Goal: Obtain resource: Download file/media

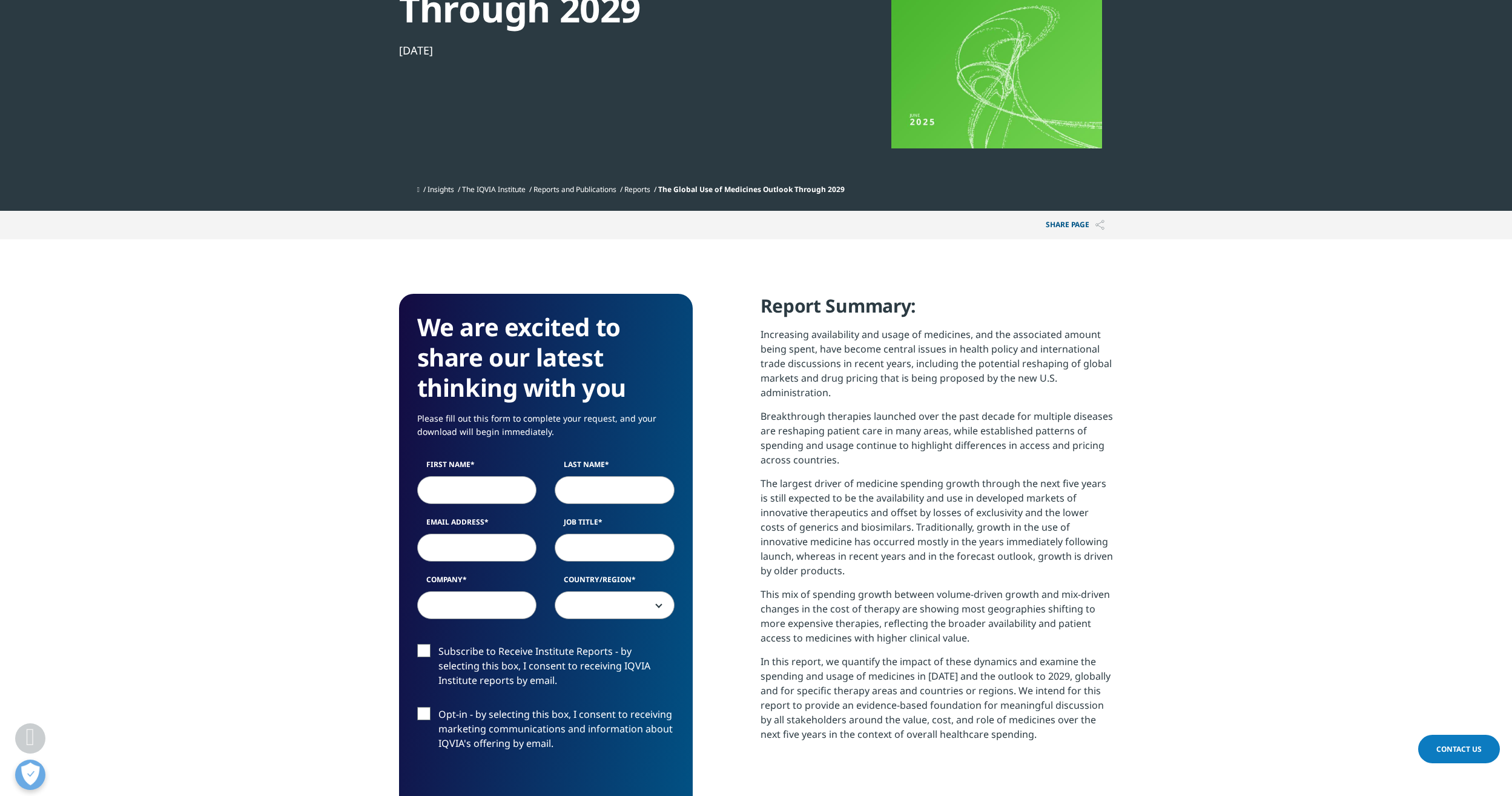
scroll to position [363, 0]
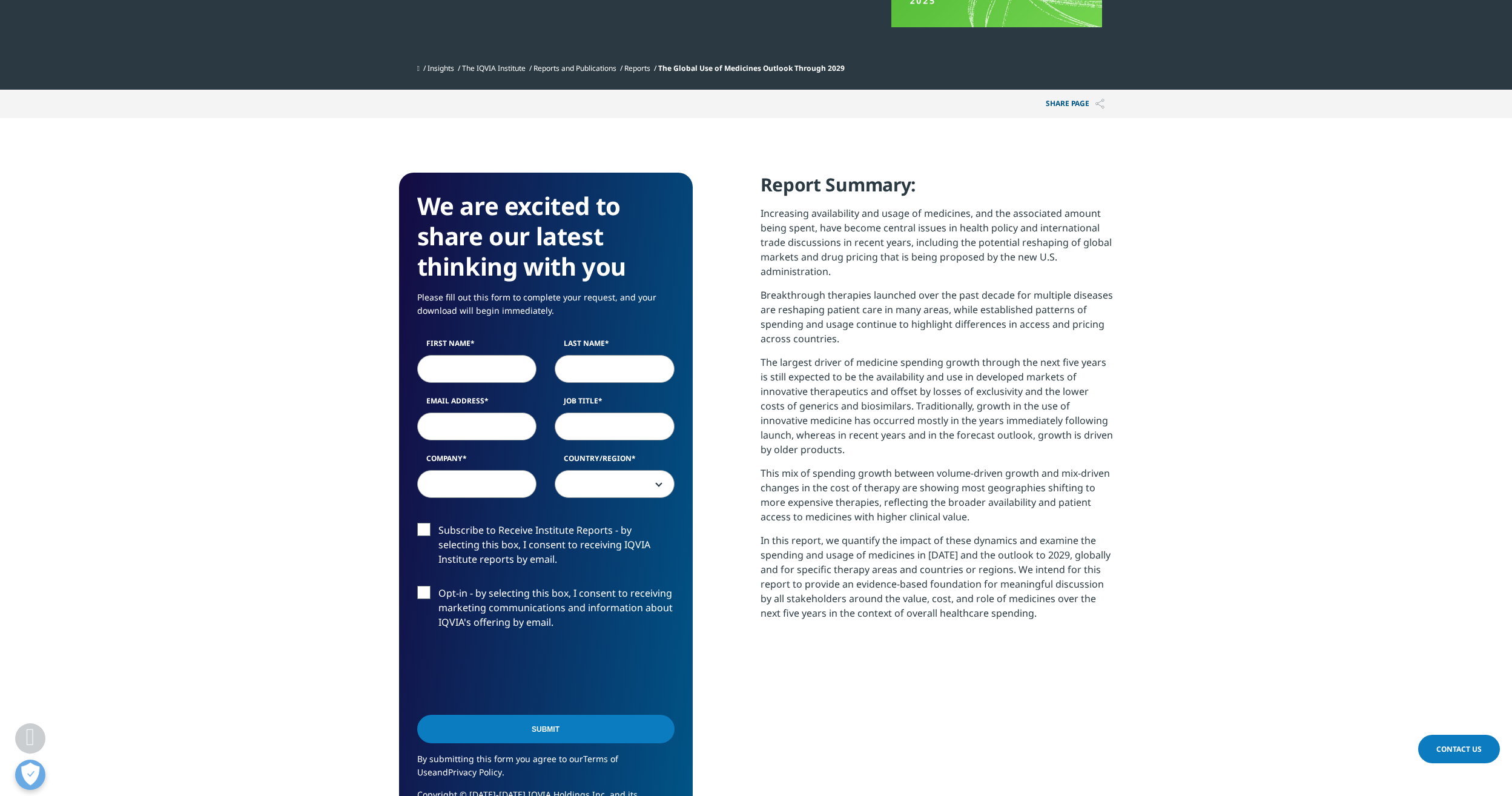
click at [498, 370] on input "First Name" at bounding box center [477, 369] width 120 height 28
type input "Allison"
type input "Gent"
type input "allison.gent@morganstanley.com"
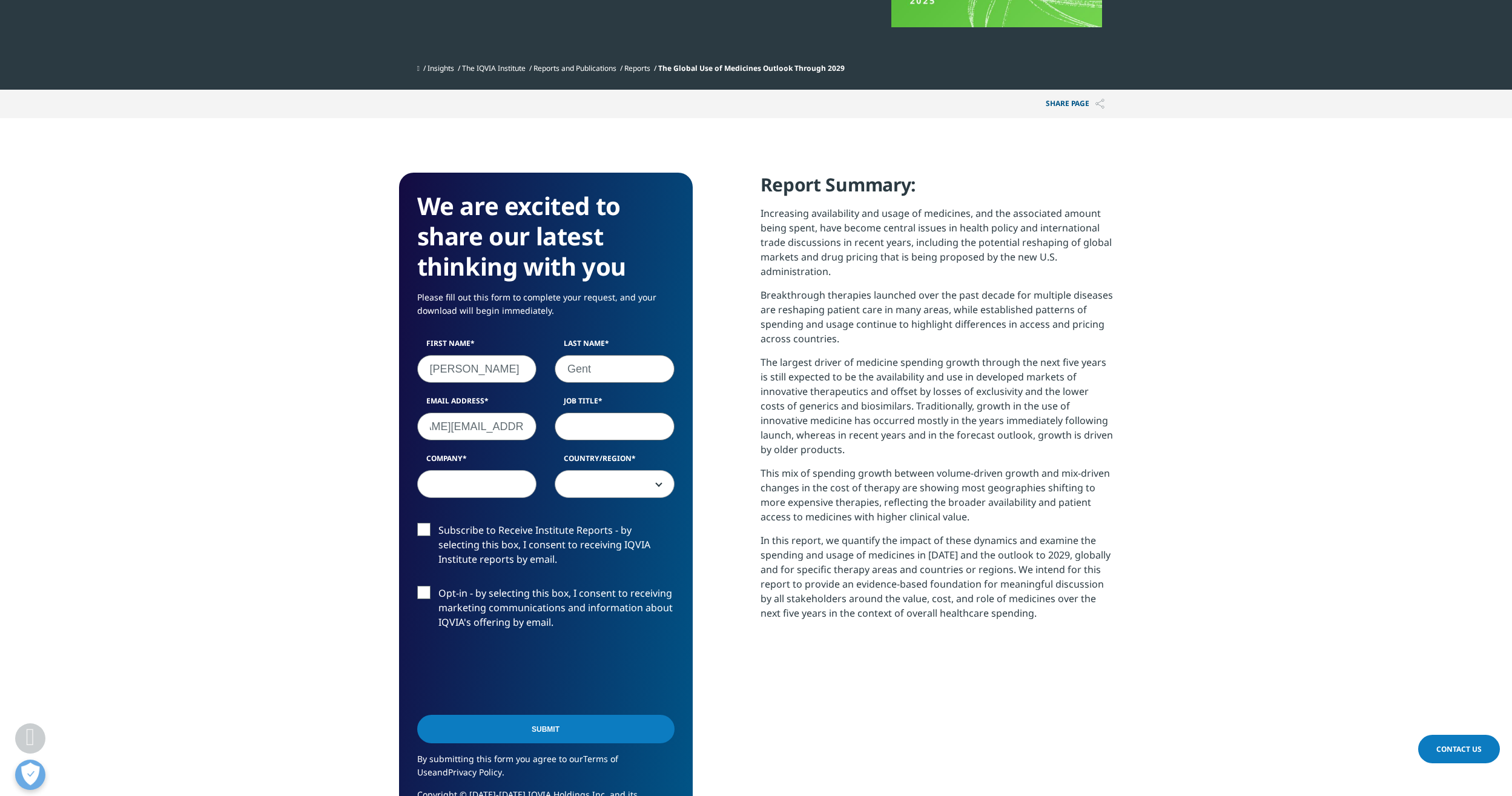
scroll to position [0, 0]
type input "Vice President"
type input "Morgan Stanley"
click at [631, 481] on span at bounding box center [615, 484] width 118 height 28
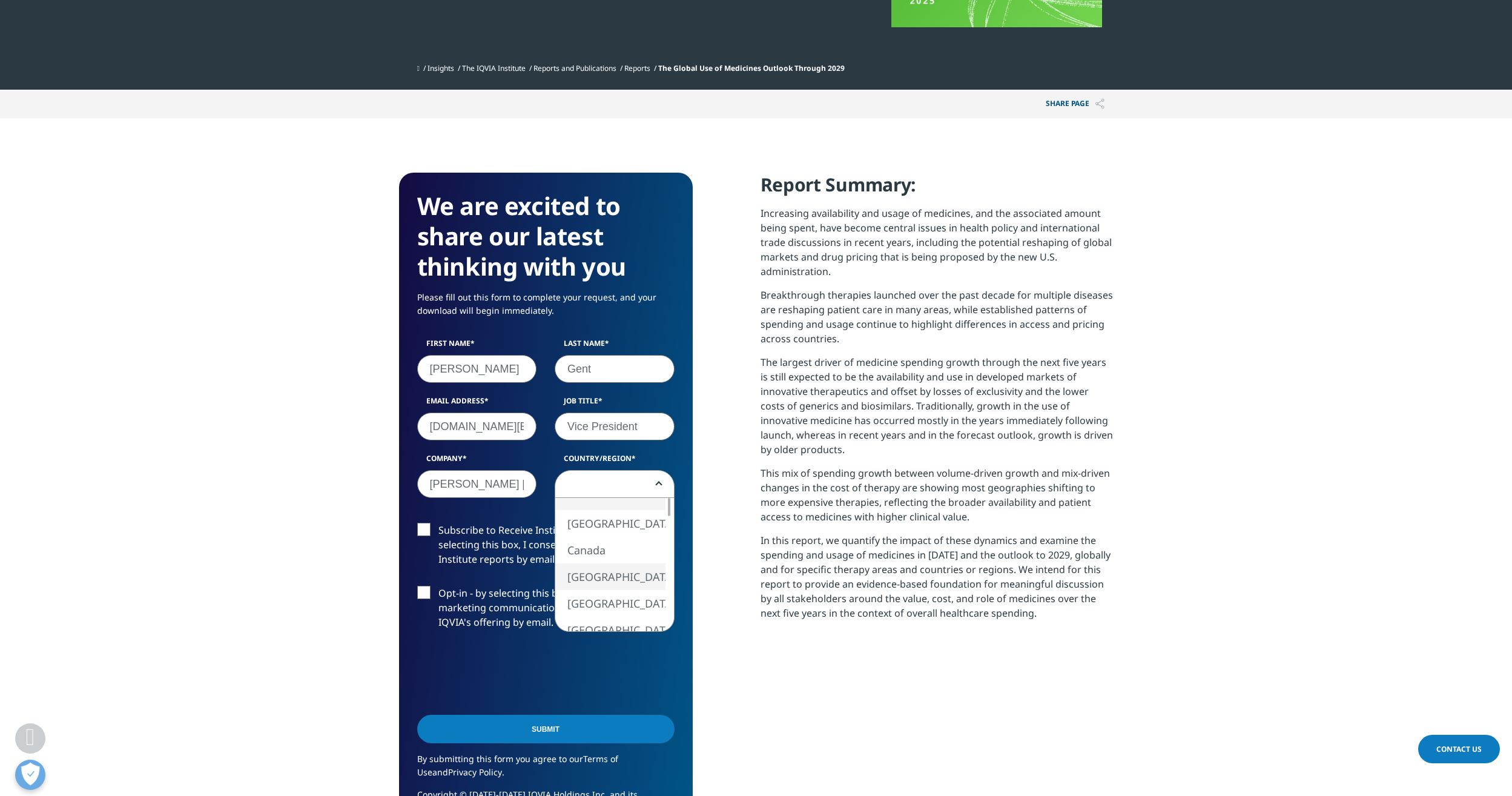
select select "[GEOGRAPHIC_DATA]"
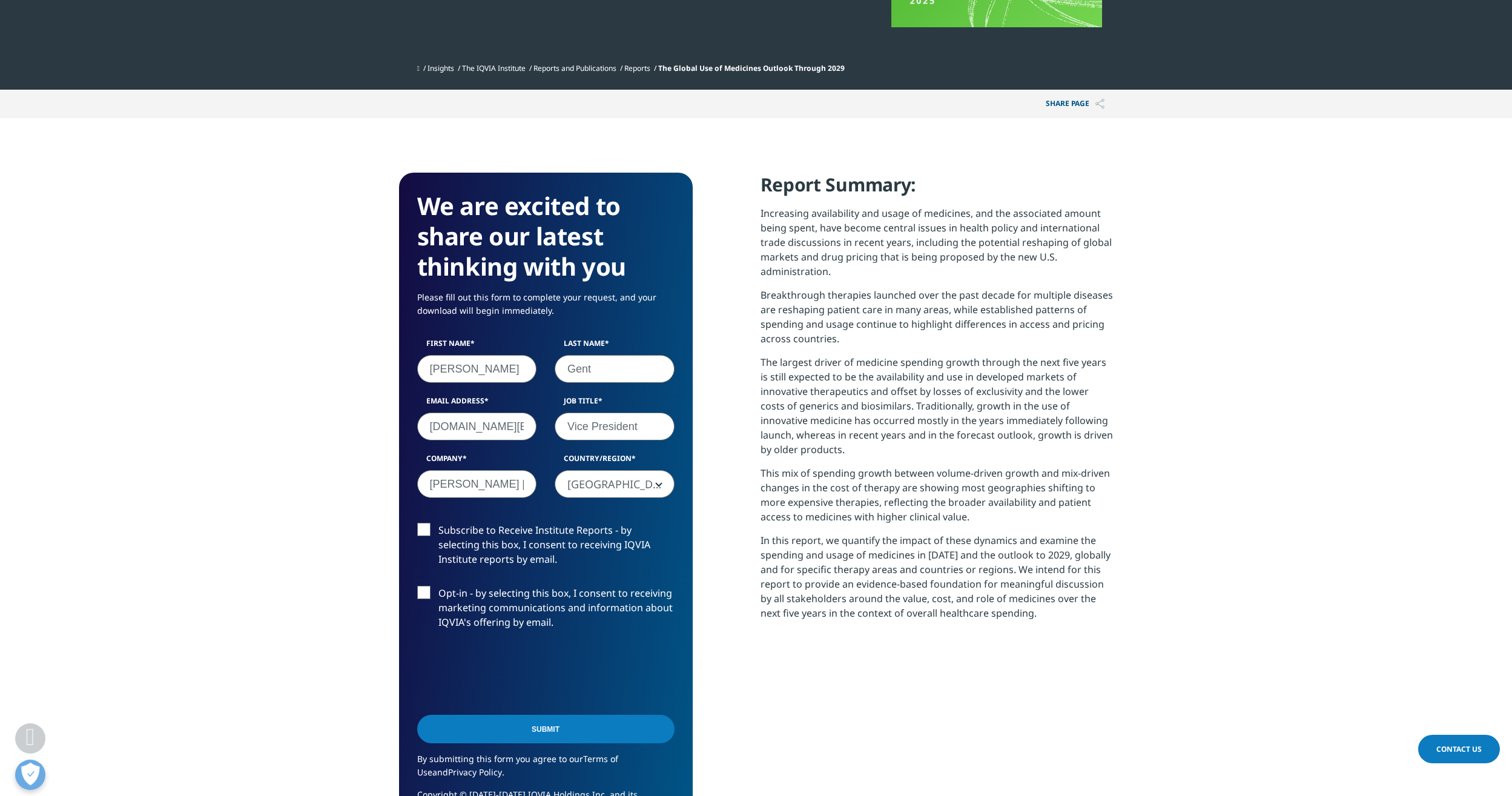
click at [626, 552] on label "Subscribe to Receive Institute Reports - by selecting this box, I consent to re…" at bounding box center [545, 548] width 257 height 50
click at [439, 523] on input "Subscribe to Receive Institute Reports - by selecting this box, I consent to re…" at bounding box center [439, 523] width 0 height 0
click at [563, 728] on input "Submit" at bounding box center [545, 729] width 257 height 29
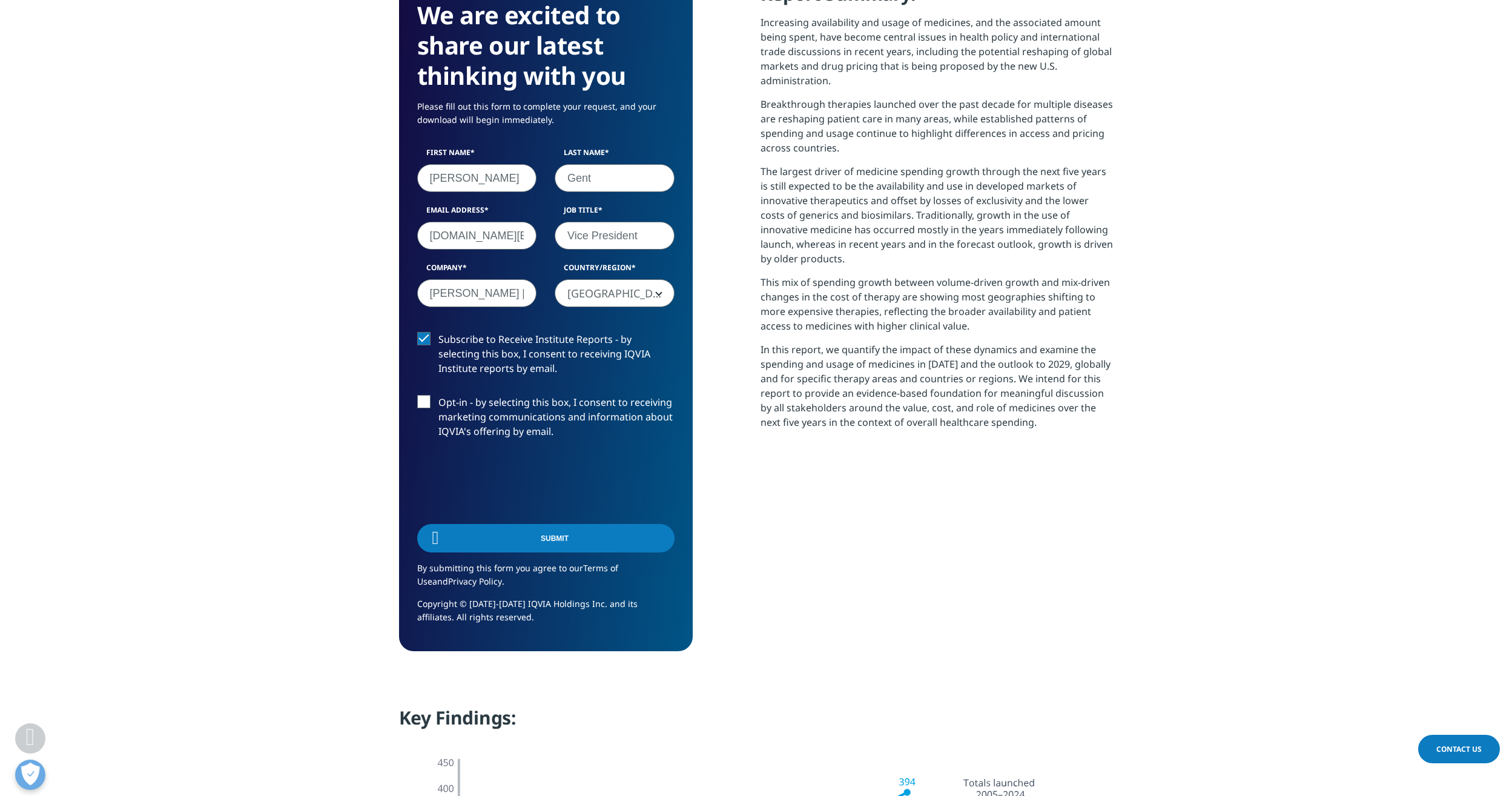
scroll to position [487, 715]
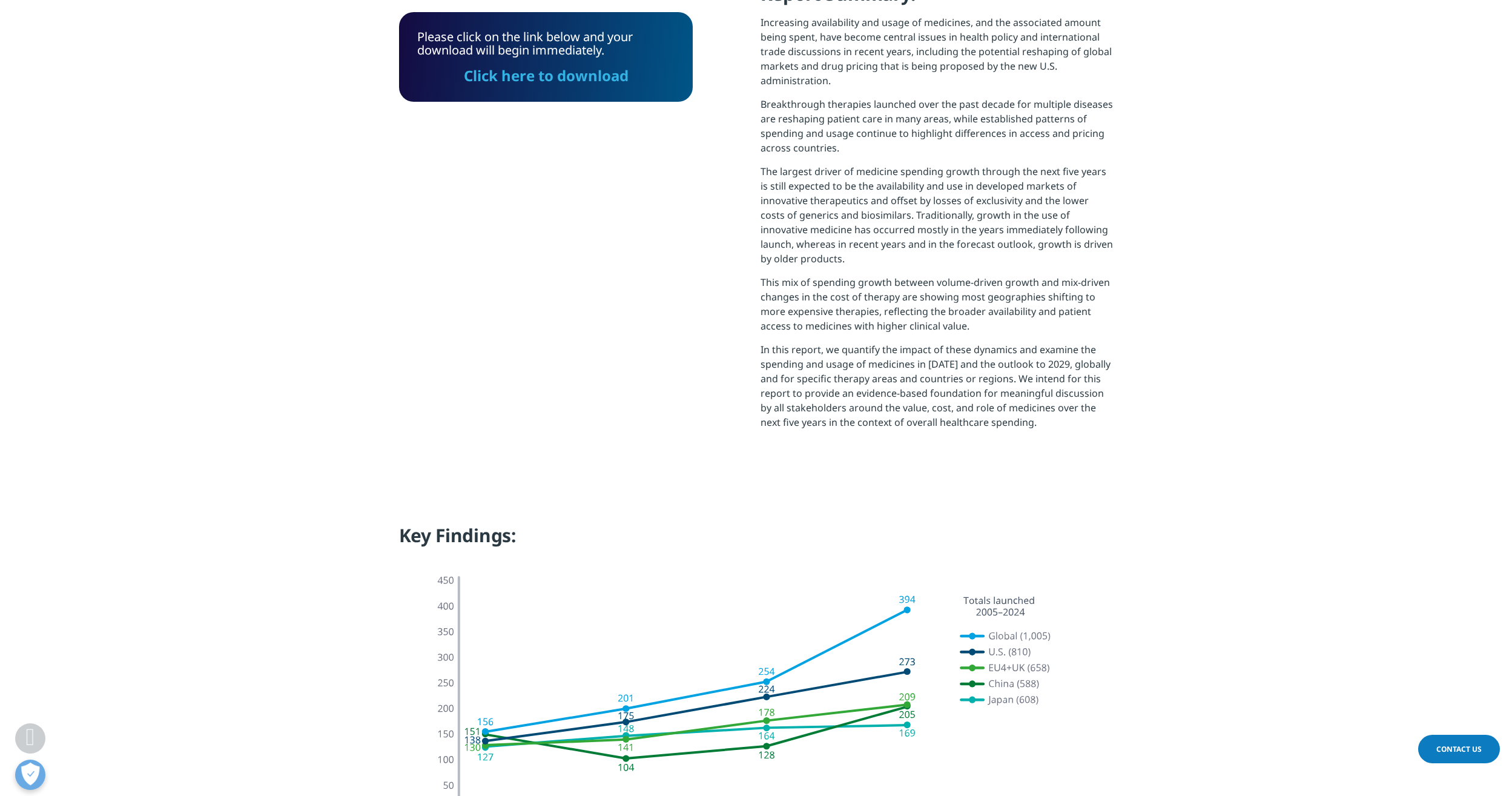
click at [592, 77] on link "Click here to download" at bounding box center [545, 75] width 165 height 20
